Goal: Transaction & Acquisition: Purchase product/service

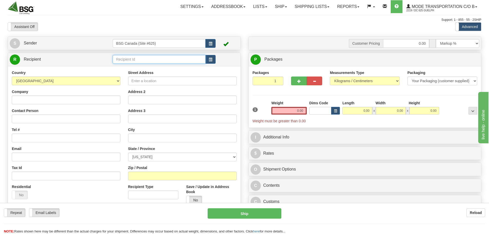
click at [149, 62] on input "text" at bounding box center [159, 59] width 93 height 9
click at [150, 68] on div "CECILS" at bounding box center [158, 67] width 88 height 6
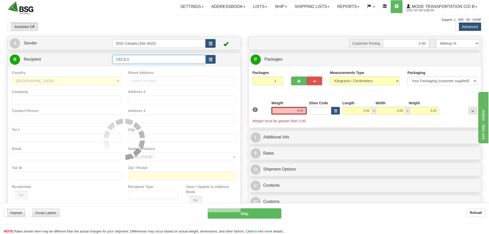
type input "CECILS"
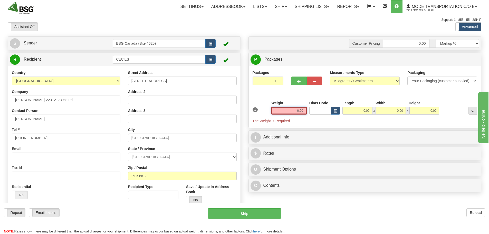
drag, startPoint x: 296, startPoint y: 111, endPoint x: 314, endPoint y: 113, distance: 18.0
click at [314, 113] on div "1 Weight 0.00 Dims Code 0.00" at bounding box center [364, 111] width 227 height 23
paste input "4.2176"
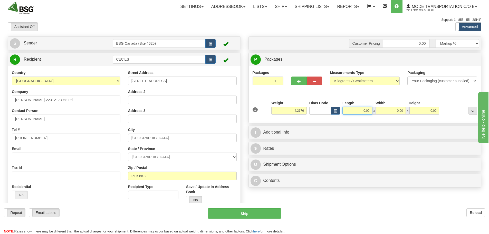
type input "4.22"
click at [351, 111] on input "0.00" at bounding box center [357, 111] width 30 height 8
type input "15.00"
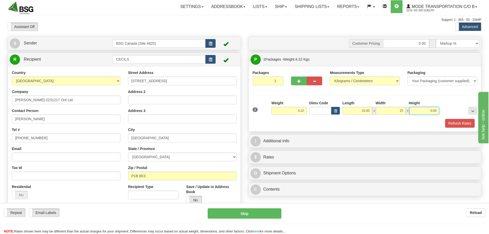
type input "15.00"
click at [455, 124] on button "Refresh Rates" at bounding box center [460, 123] width 30 height 9
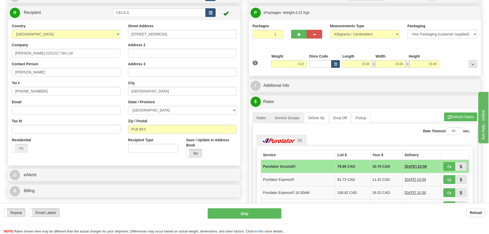
scroll to position [51, 0]
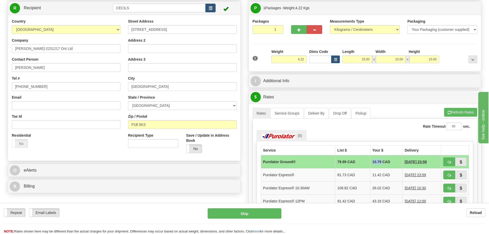
drag, startPoint x: 368, startPoint y: 161, endPoint x: 374, endPoint y: 162, distance: 5.9
click at [377, 162] on td "10.79 CAD" at bounding box center [386, 161] width 32 height 13
copy td "10.79"
